Goal: Communication & Community: Share content

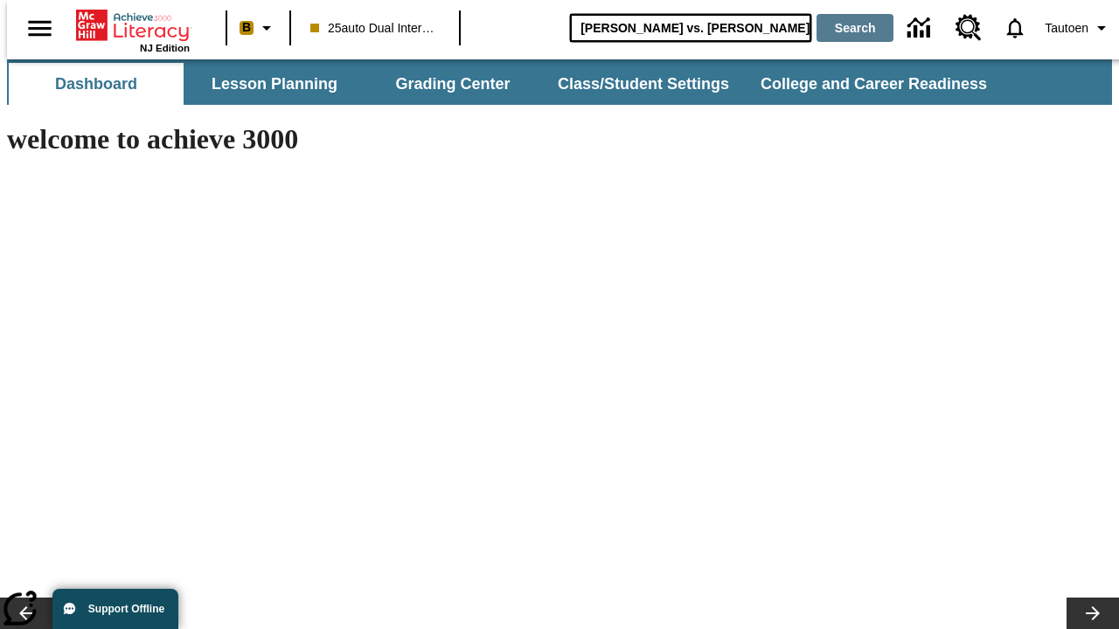
type input "[PERSON_NAME] vs. [PERSON_NAME]"
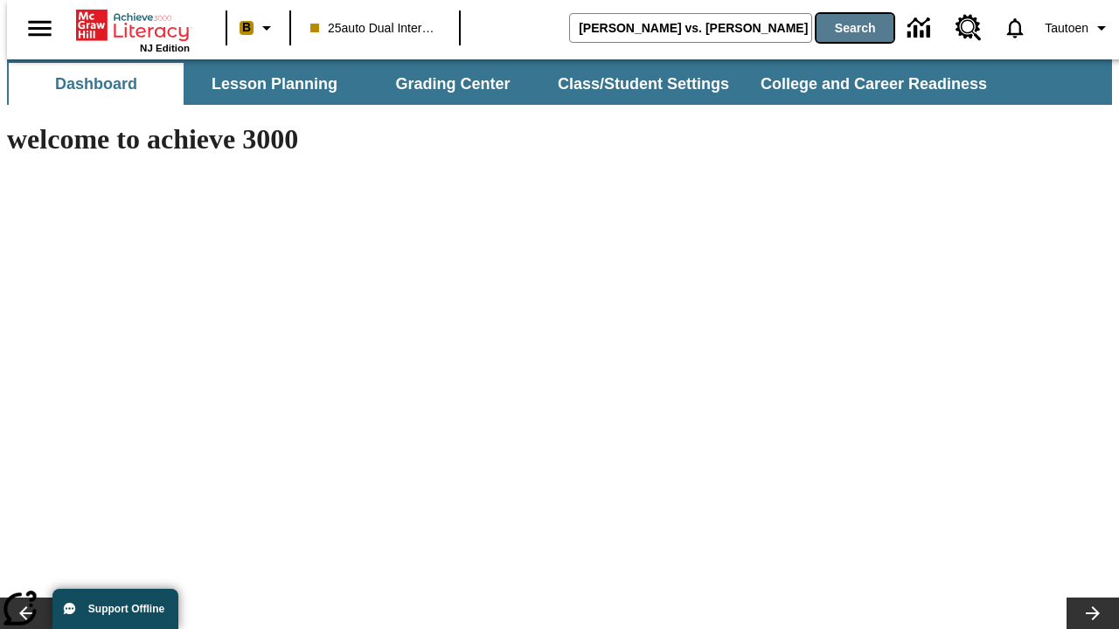
click at [843, 28] on button "Search" at bounding box center [854, 28] width 77 height 28
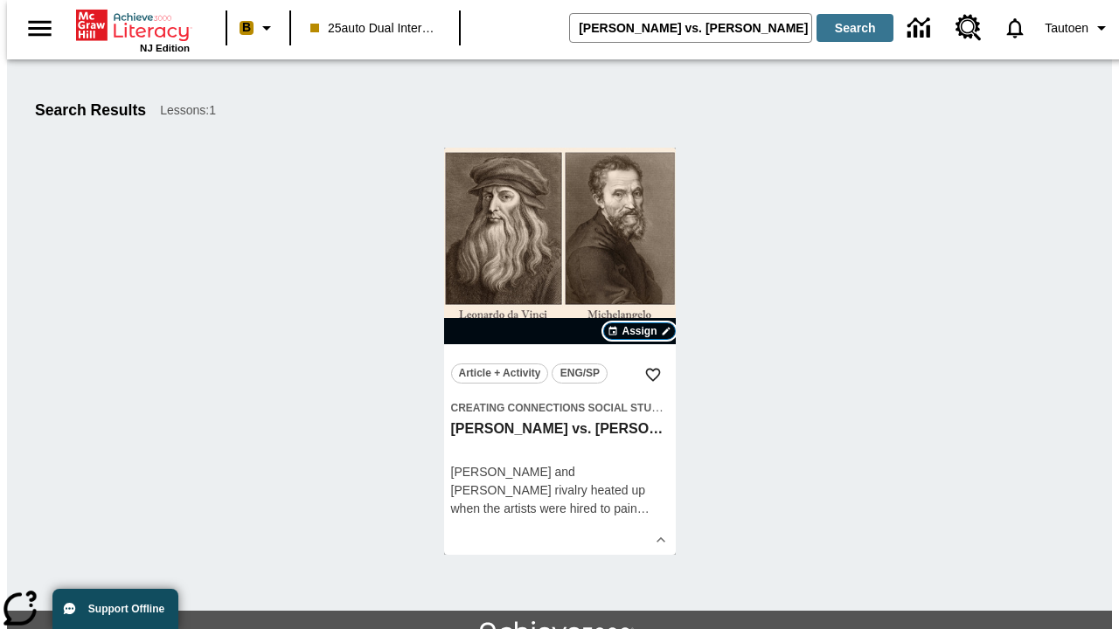
click at [640, 331] on span "Assign" at bounding box center [638, 331] width 35 height 16
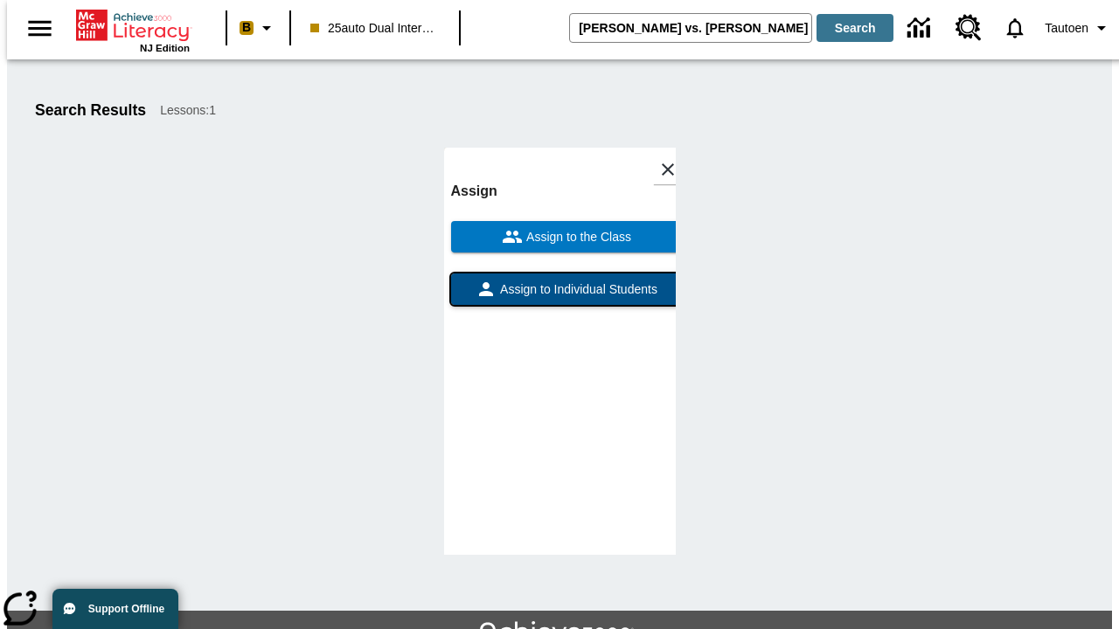
click at [559, 281] on span "Assign to Individual Students" at bounding box center [576, 290] width 161 height 18
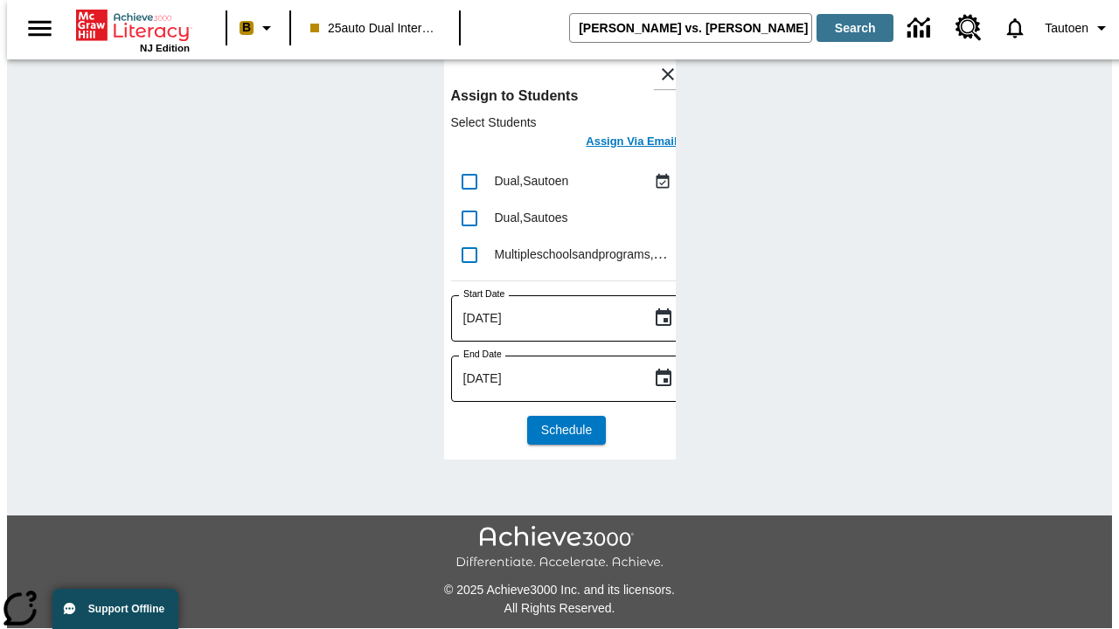
click at [618, 143] on h6 "Assign Via Email" at bounding box center [631, 142] width 91 height 20
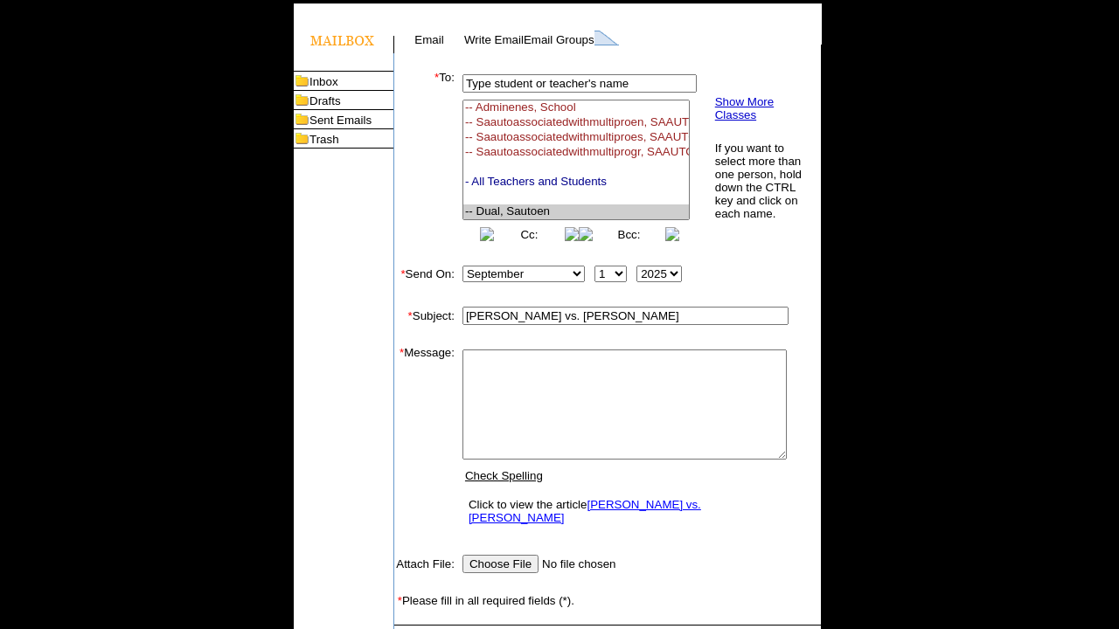
select select "U,21476361,1"
type textarea "email body message"
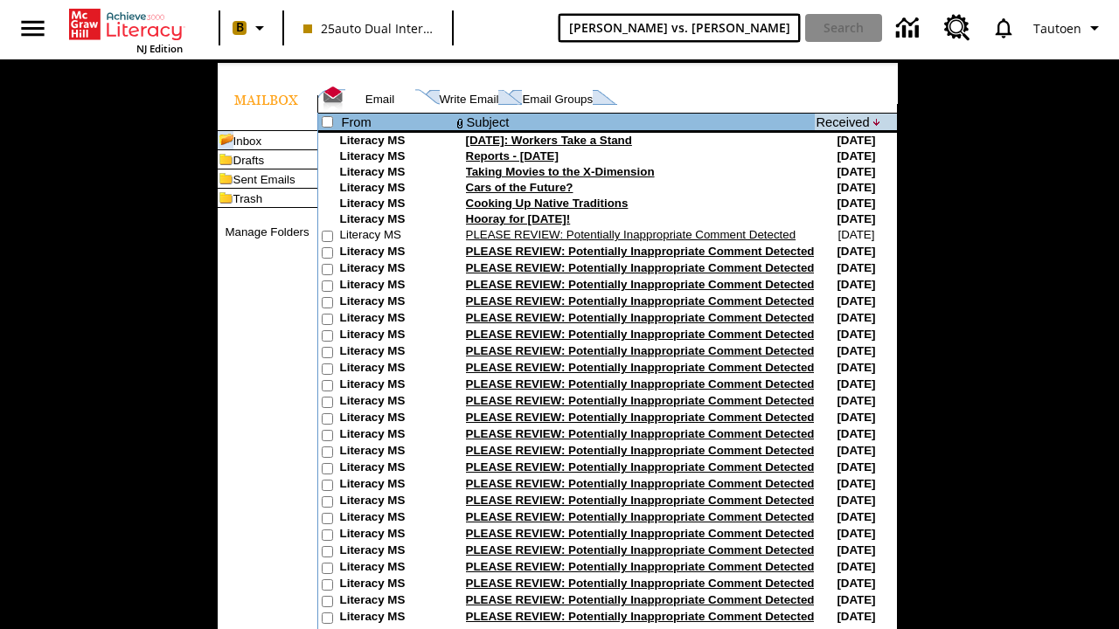
type input "[PERSON_NAME] vs. [PERSON_NAME]"
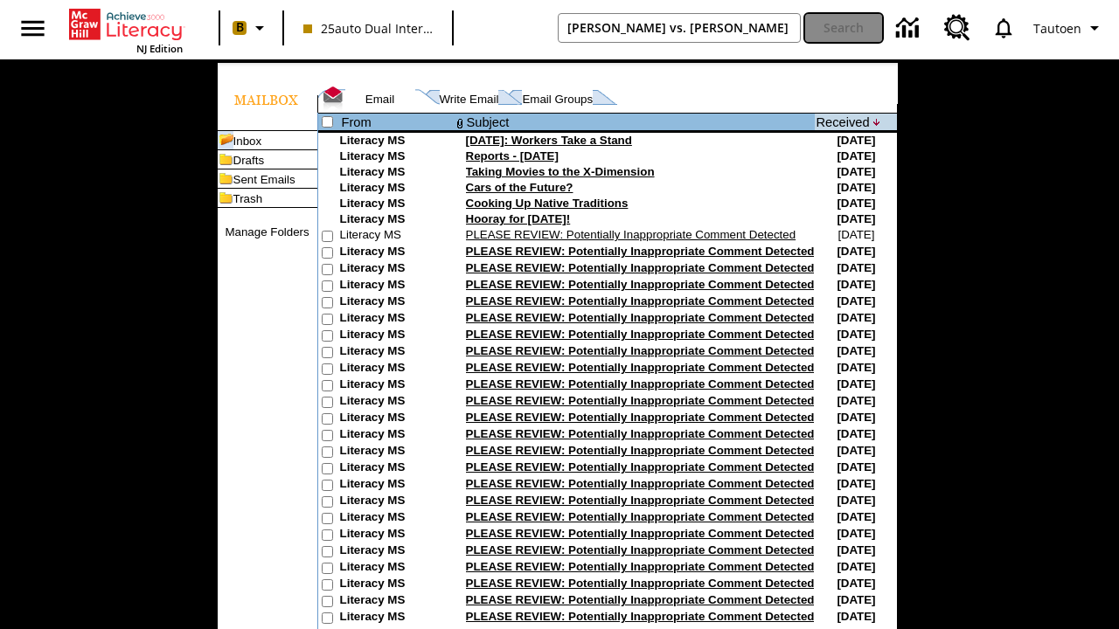
click at [843, 28] on button "Search" at bounding box center [843, 28] width 77 height 28
